Goal: Task Accomplishment & Management: Manage account settings

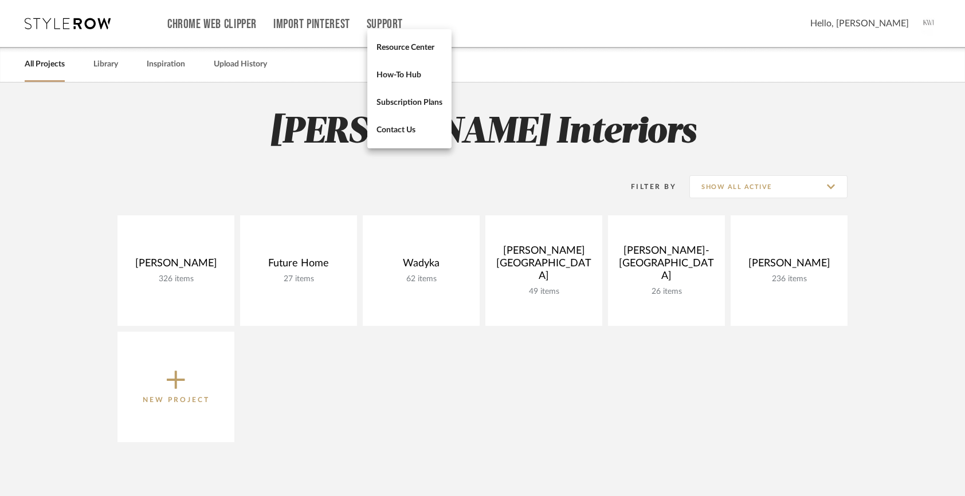
click at [892, 14] on div at bounding box center [482, 248] width 965 height 496
click at [890, 21] on span "Hello, [PERSON_NAME]" at bounding box center [859, 24] width 99 height 14
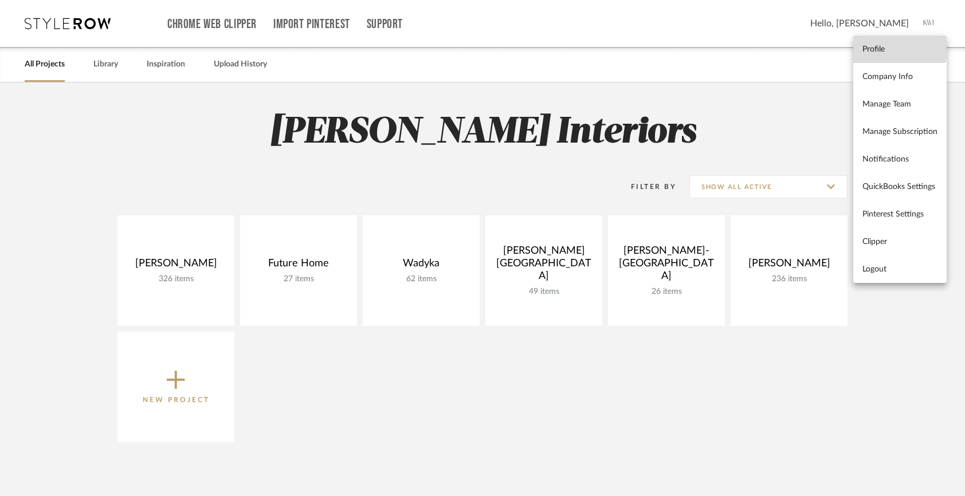
click at [876, 45] on span "Profile" at bounding box center [899, 50] width 75 height 10
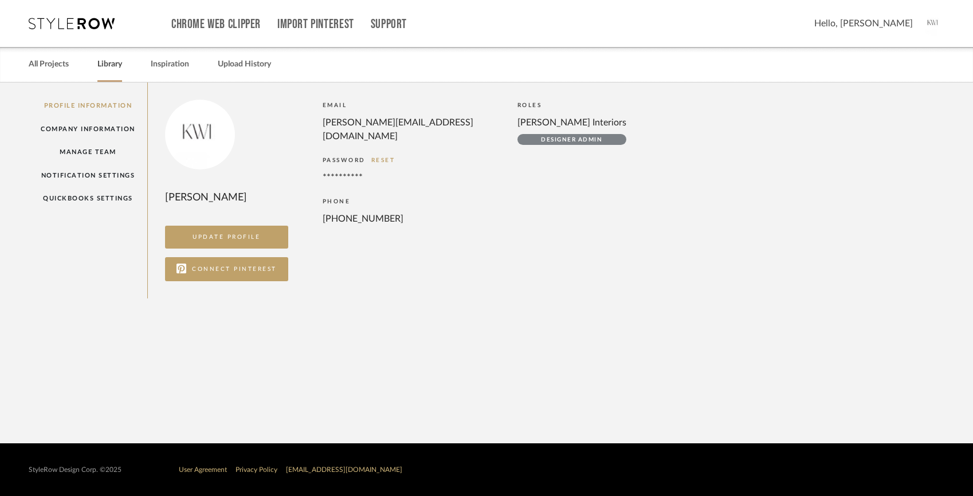
click at [109, 65] on link "Library" at bounding box center [109, 64] width 25 height 15
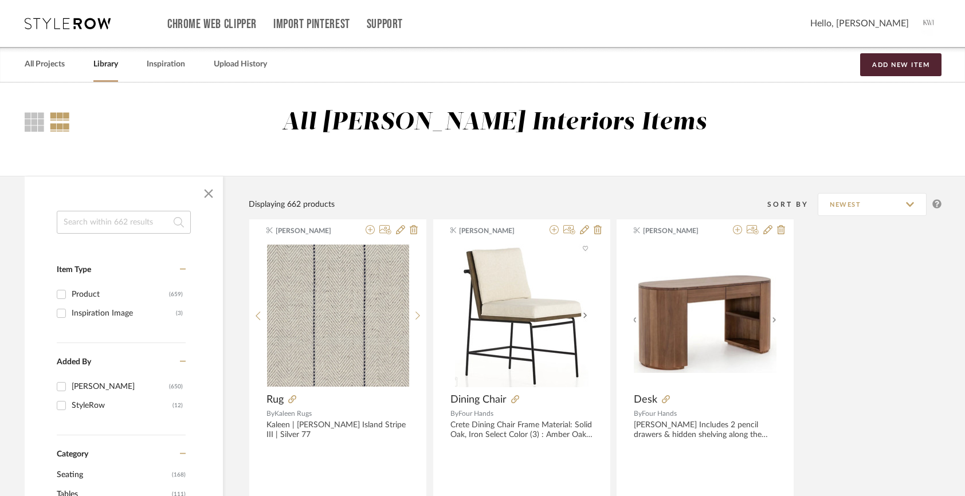
click at [179, 69] on link "Inspiration" at bounding box center [166, 64] width 38 height 15
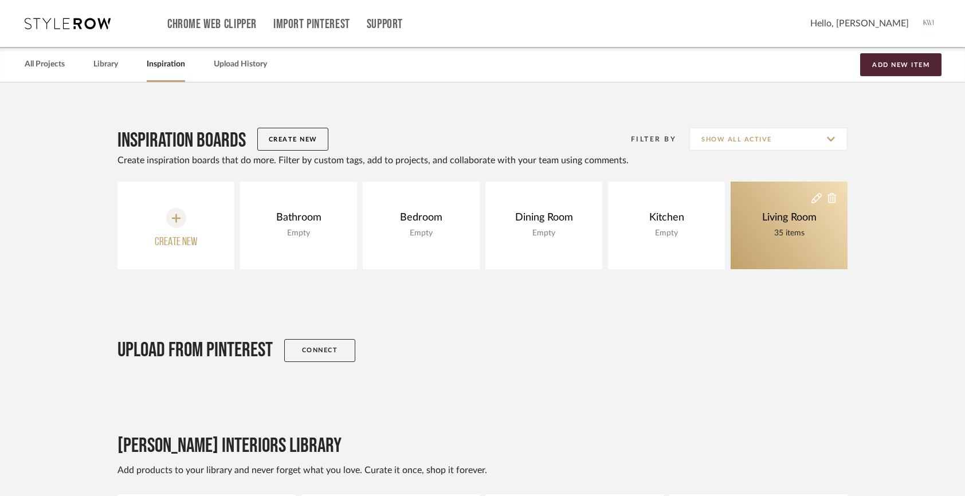
click at [807, 222] on div "Living Room" at bounding box center [789, 217] width 60 height 13
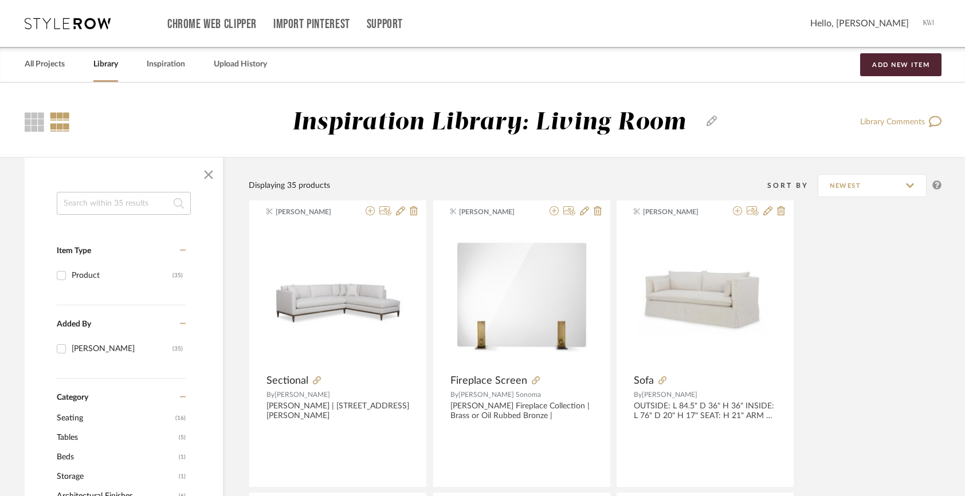
click at [928, 18] on img at bounding box center [929, 23] width 24 height 24
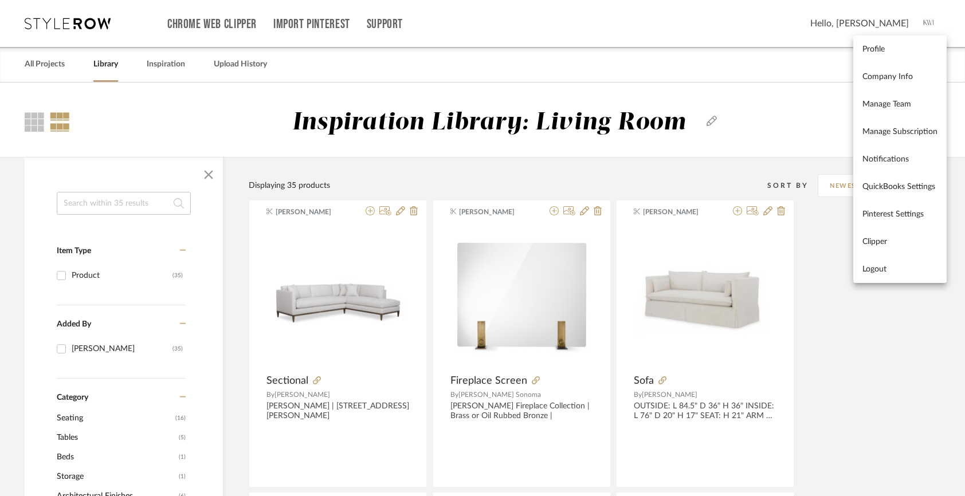
click at [185, 43] on div at bounding box center [482, 248] width 965 height 496
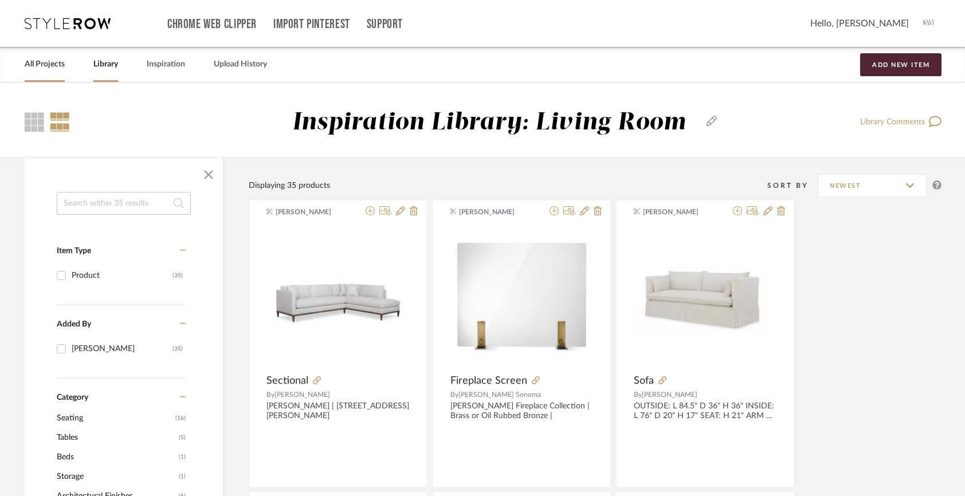
click at [49, 69] on link "All Projects" at bounding box center [45, 64] width 40 height 15
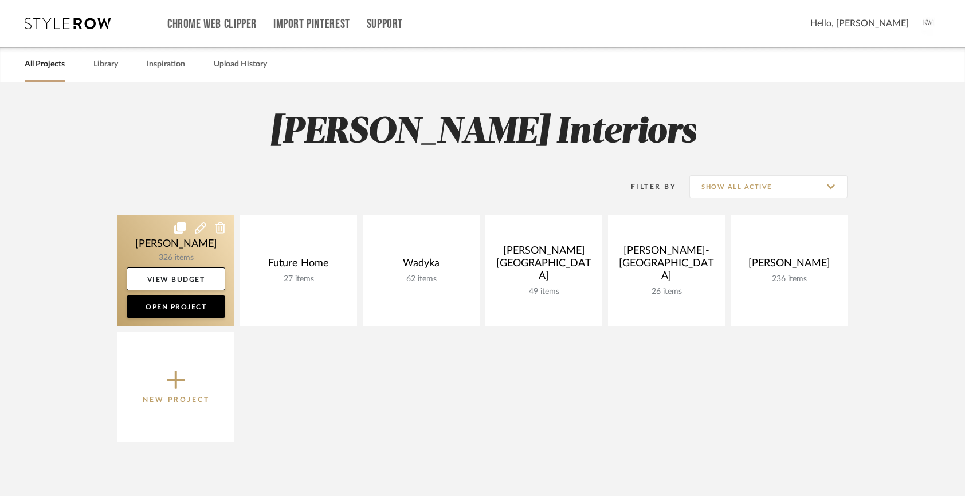
click at [156, 238] on link at bounding box center [175, 270] width 117 height 111
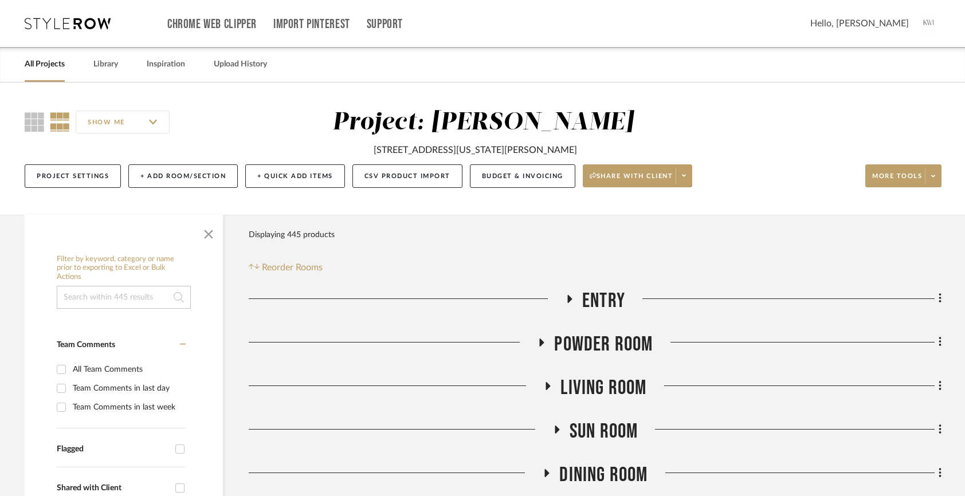
click at [610, 301] on span "Entry" at bounding box center [603, 301] width 43 height 25
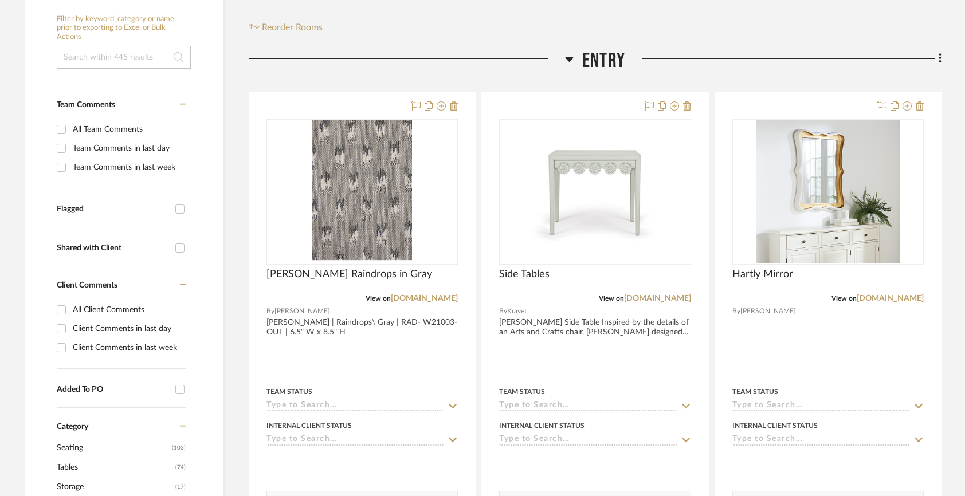
scroll to position [256, 0]
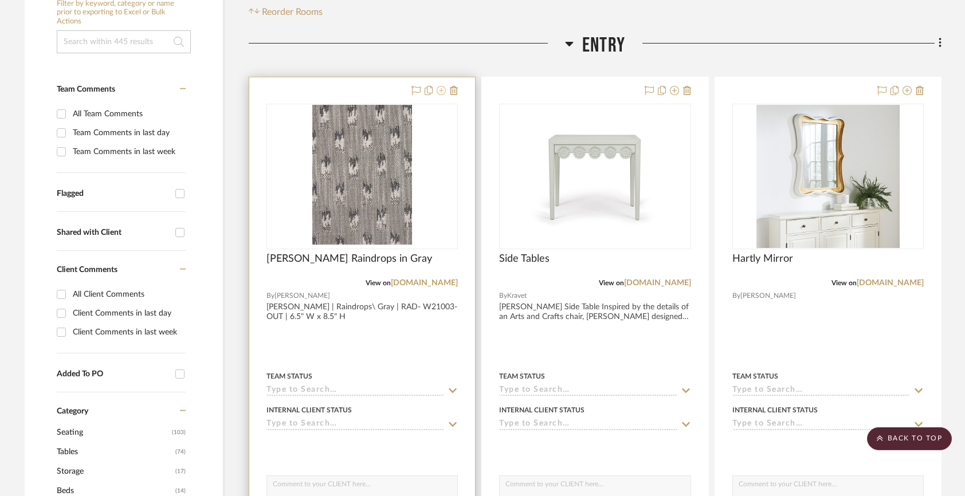
click at [444, 88] on icon at bounding box center [441, 90] width 9 height 9
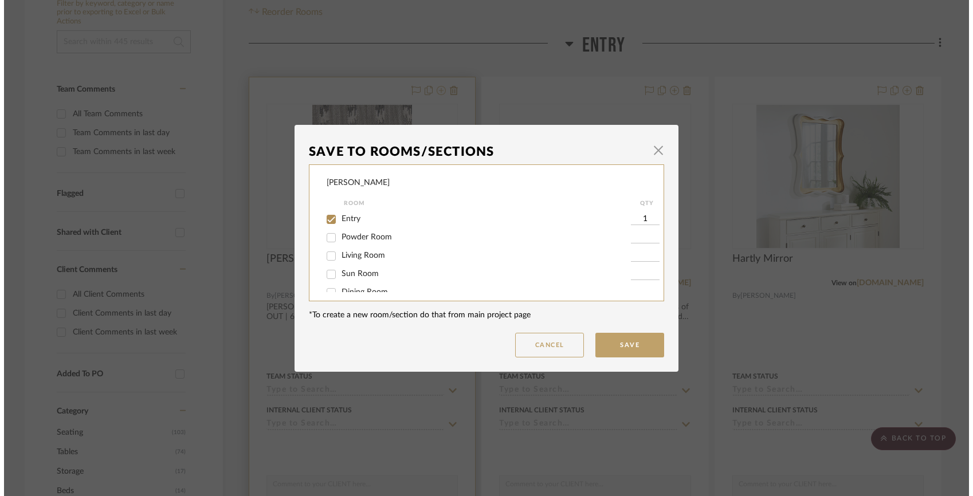
scroll to position [0, 0]
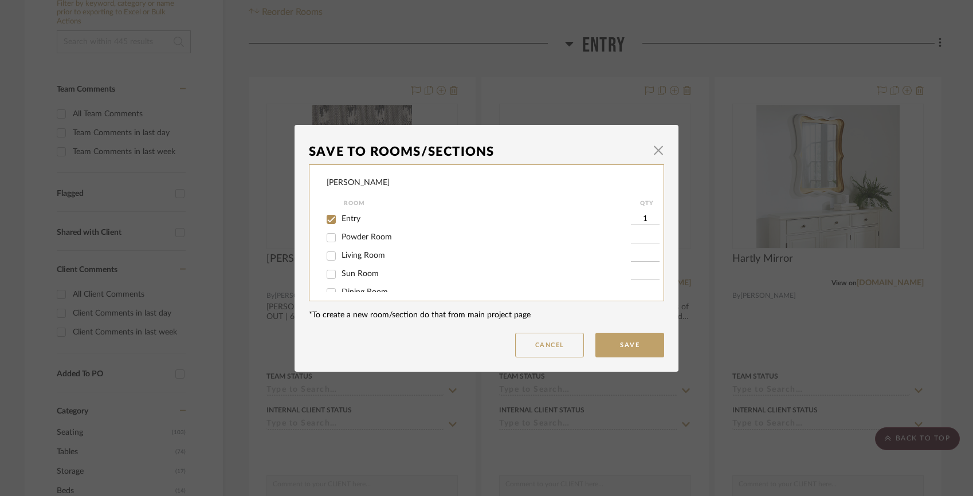
click at [332, 224] on input "Entry" at bounding box center [331, 219] width 18 height 18
checkbox input "false"
click at [336, 284] on div at bounding box center [332, 280] width 18 height 18
checkbox input "true"
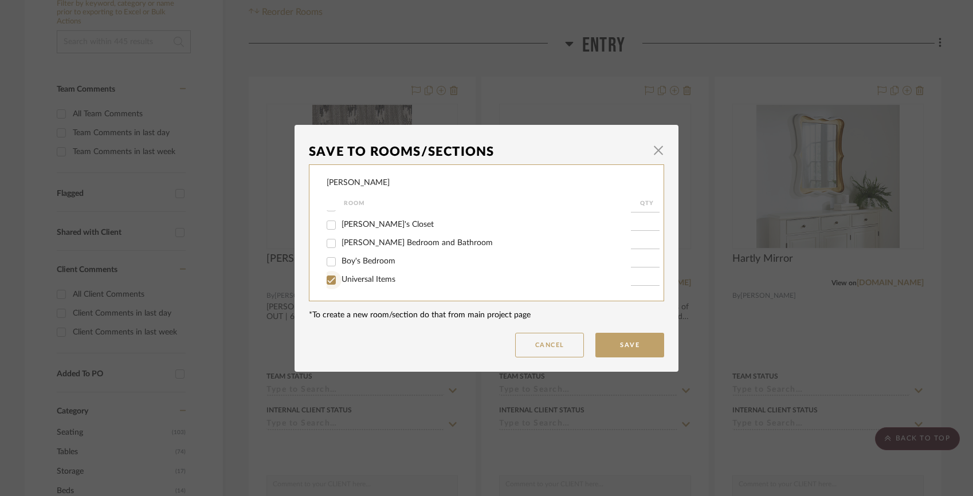
type input "1"
click at [336, 284] on div at bounding box center [332, 280] width 18 height 18
checkbox input "false"
click at [615, 338] on button "Save" at bounding box center [629, 345] width 69 height 25
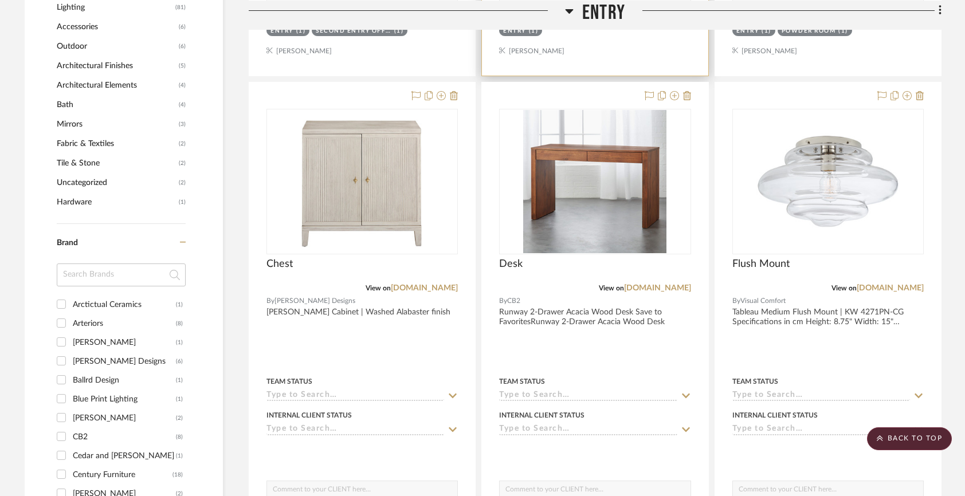
scroll to position [760, 0]
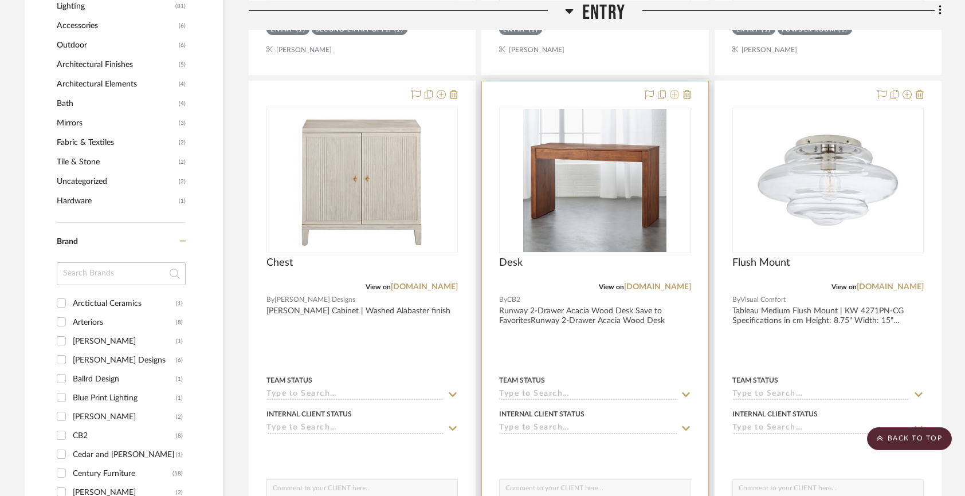
click at [670, 97] on icon at bounding box center [674, 94] width 9 height 9
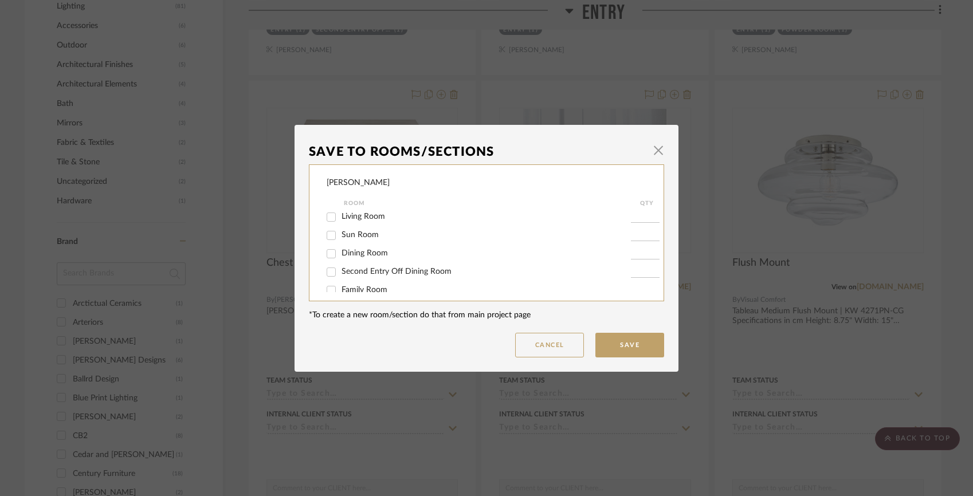
scroll to position [0, 0]
click at [347, 219] on span "Entry" at bounding box center [351, 219] width 19 height 8
click at [340, 219] on input "Entry" at bounding box center [331, 219] width 18 height 18
checkbox input "false"
click at [622, 347] on button "Save" at bounding box center [629, 345] width 69 height 25
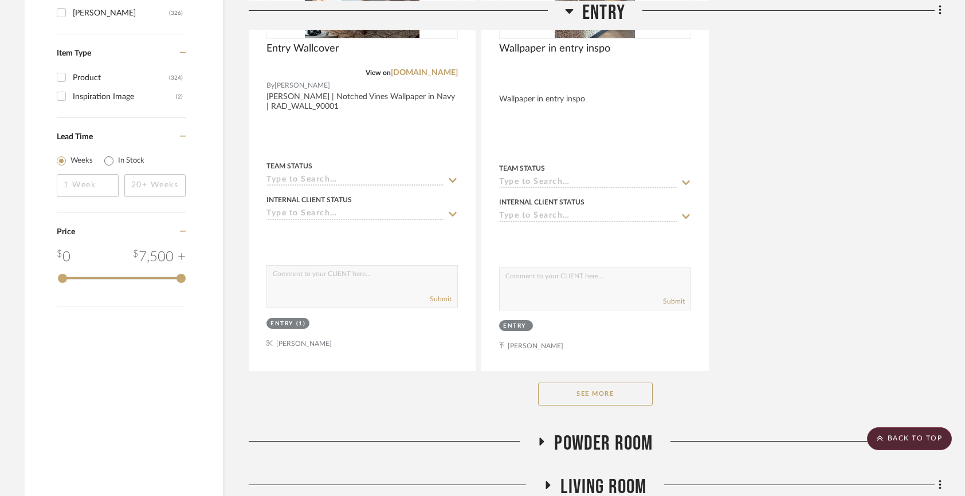
scroll to position [1591, 0]
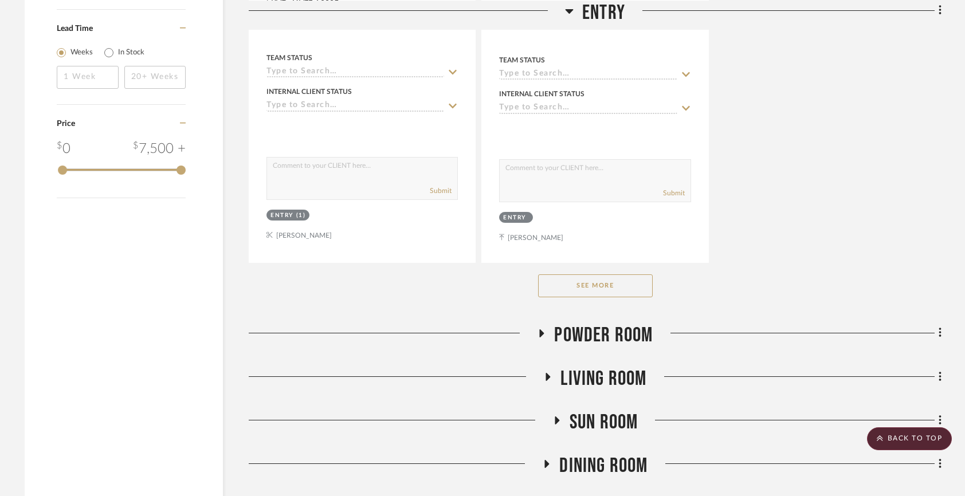
click at [614, 278] on button "See More" at bounding box center [595, 285] width 115 height 23
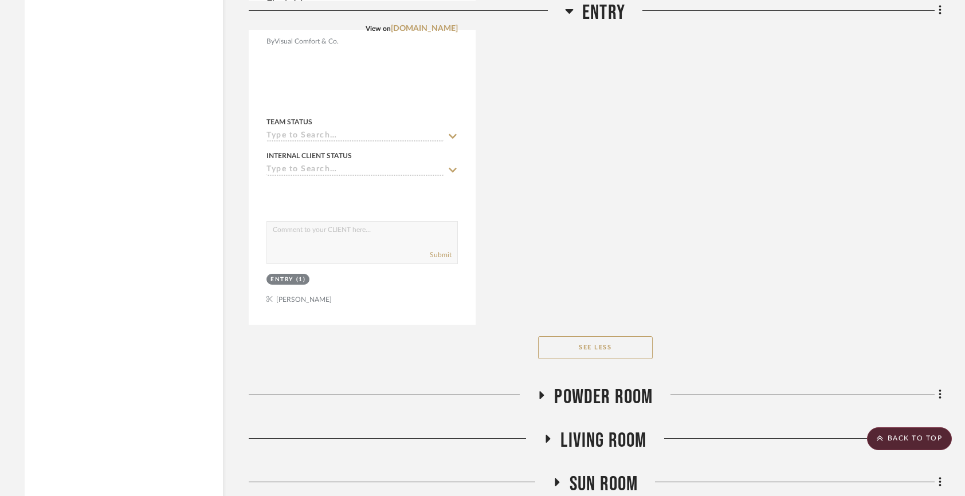
scroll to position [2748, 0]
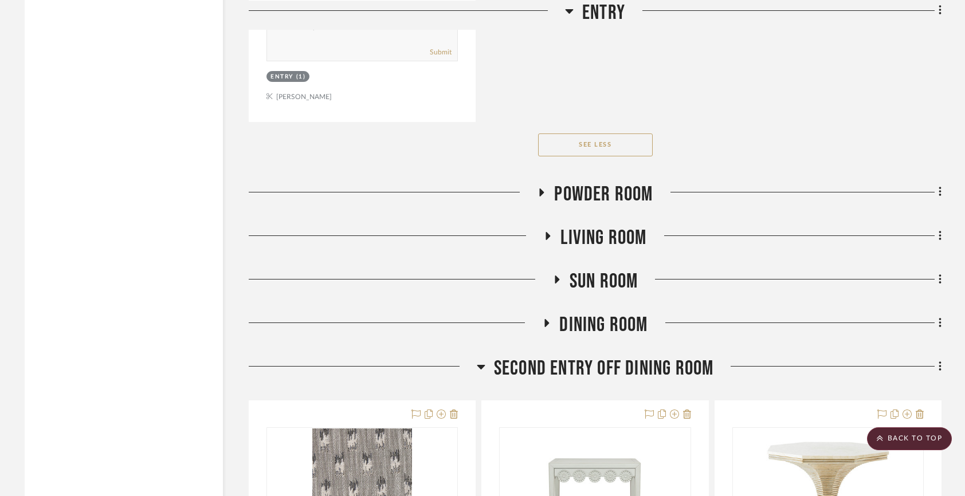
click at [609, 194] on span "Powder Room" at bounding box center [603, 194] width 99 height 25
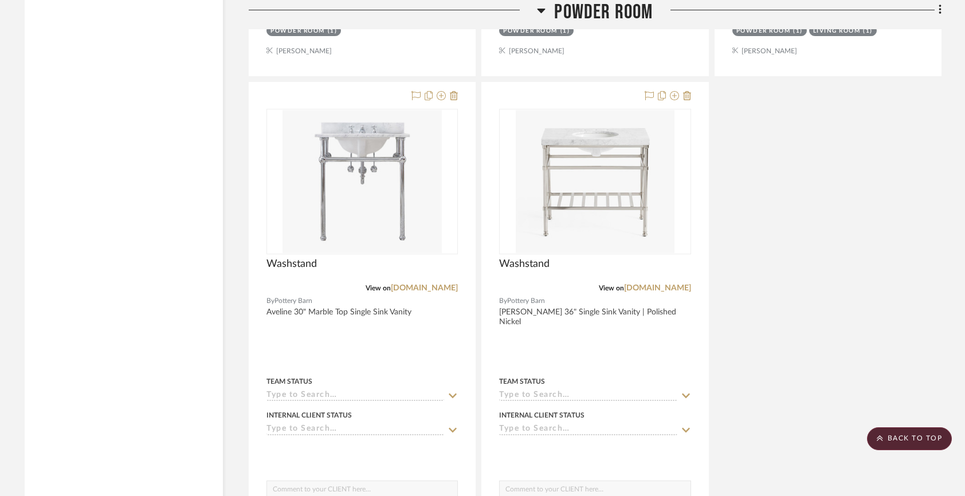
scroll to position [3983, 0]
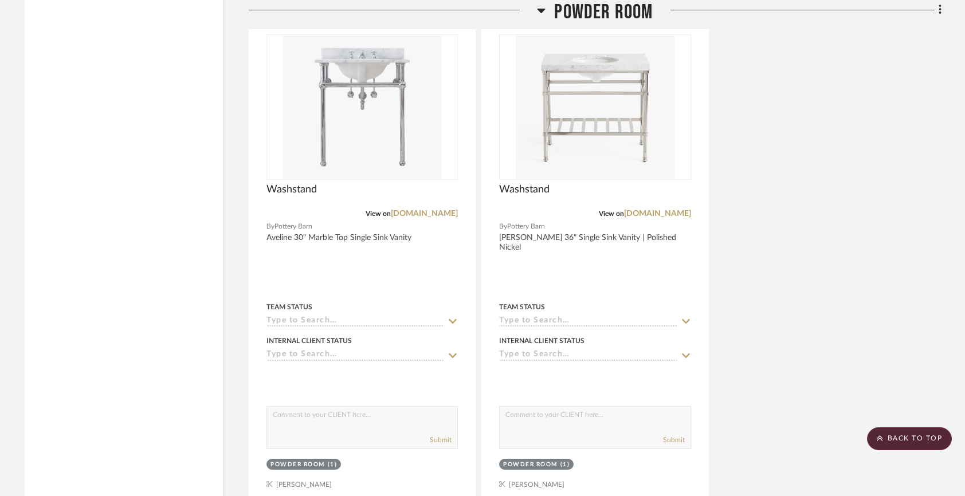
click at [600, 11] on span "Powder Room" at bounding box center [603, 12] width 99 height 25
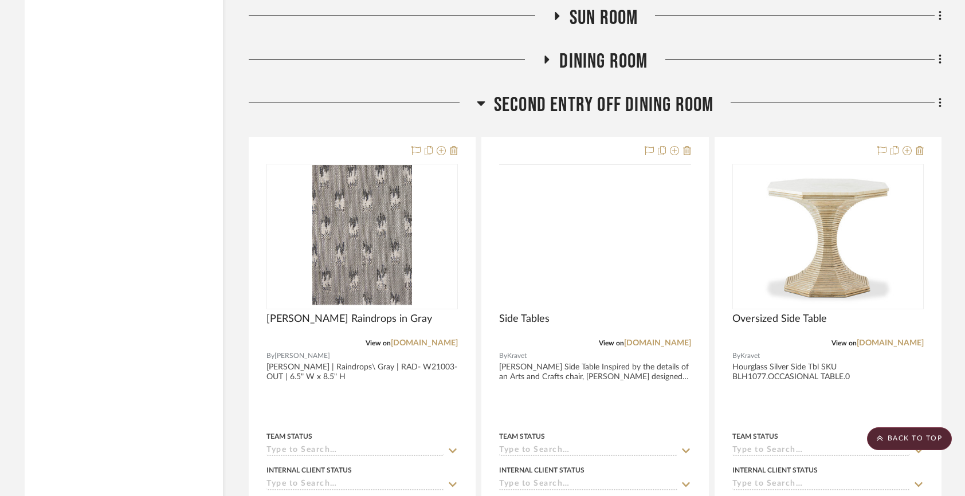
scroll to position [2986, 0]
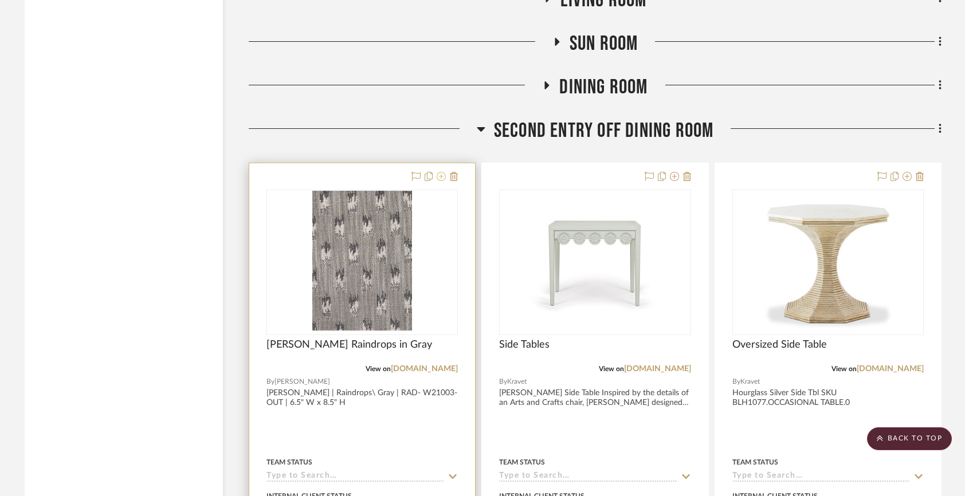
click at [442, 172] on icon at bounding box center [441, 176] width 9 height 9
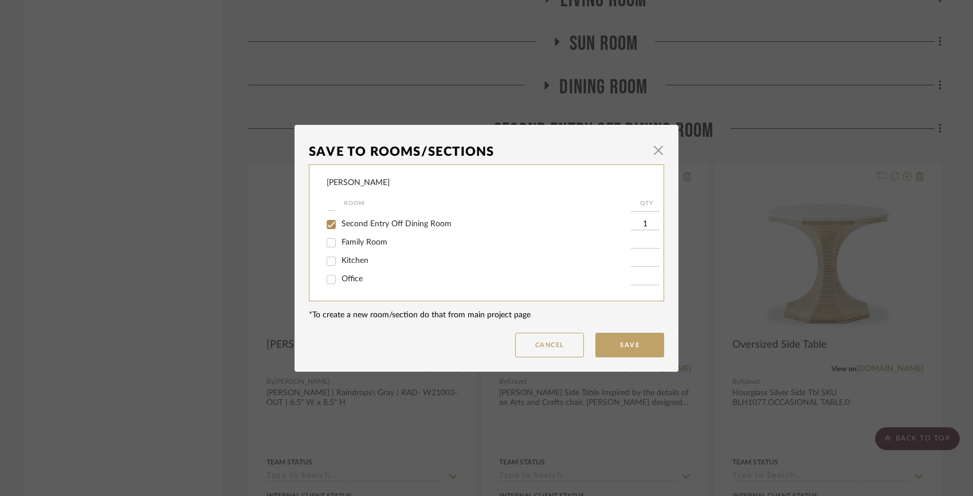
scroll to position [78, 0]
click at [362, 237] on span "Second Entry Off Dining Room" at bounding box center [397, 233] width 110 height 8
click at [340, 239] on input "Second Entry Off Dining Room" at bounding box center [331, 233] width 18 height 18
checkbox input "false"
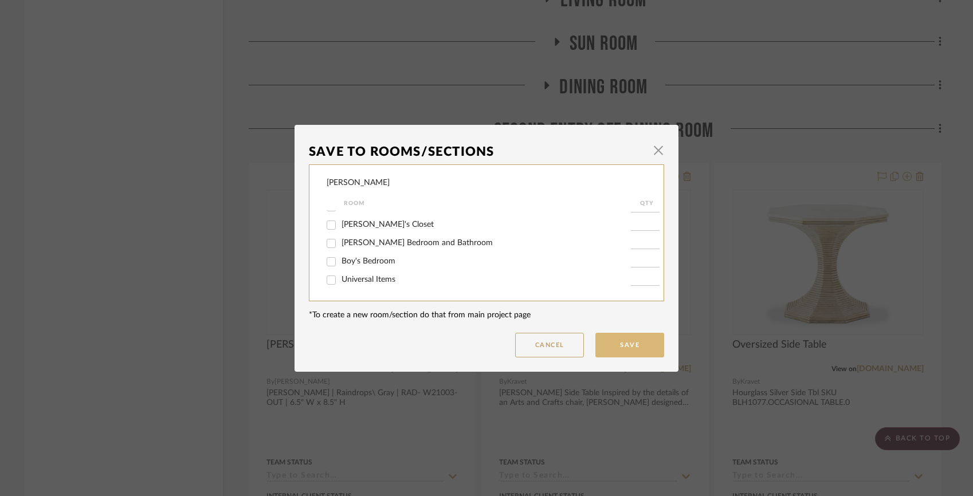
click at [629, 346] on button "Save" at bounding box center [629, 345] width 69 height 25
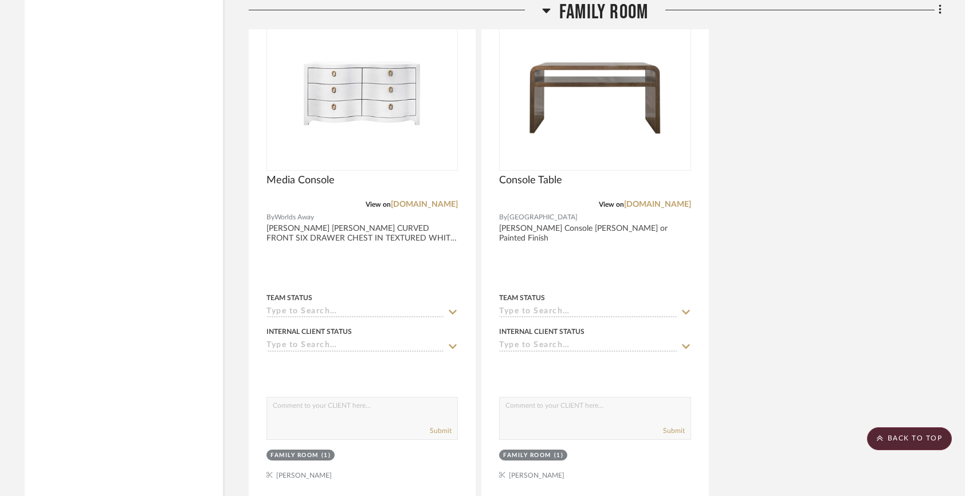
scroll to position [5463, 0]
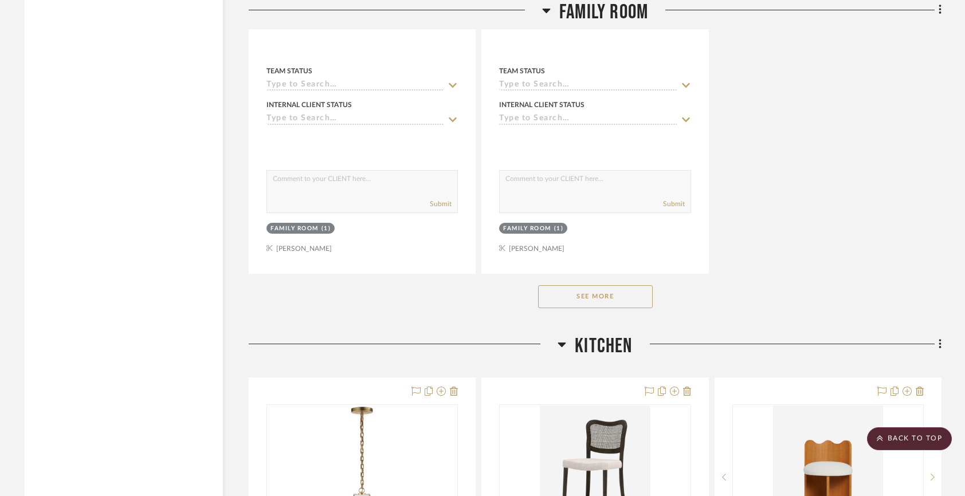
click at [614, 299] on button "See More" at bounding box center [595, 296] width 115 height 23
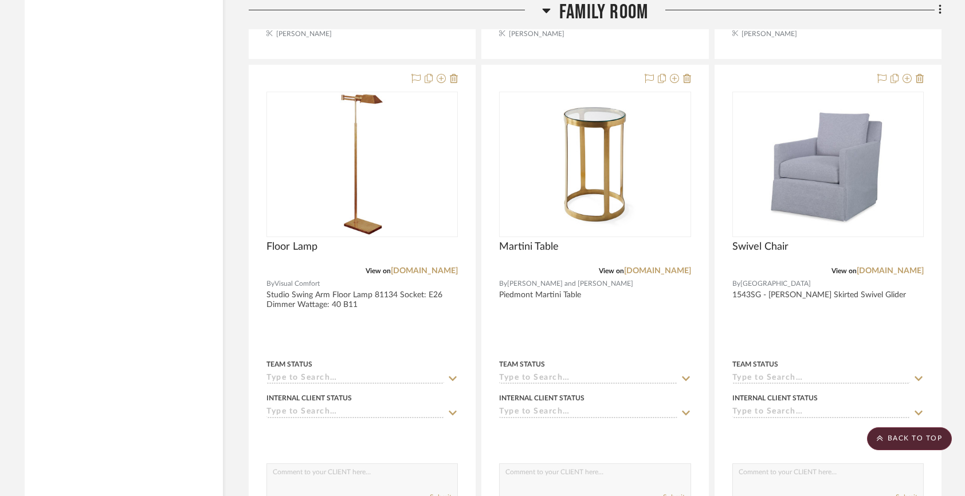
scroll to position [9375, 0]
